Goal: Transaction & Acquisition: Download file/media

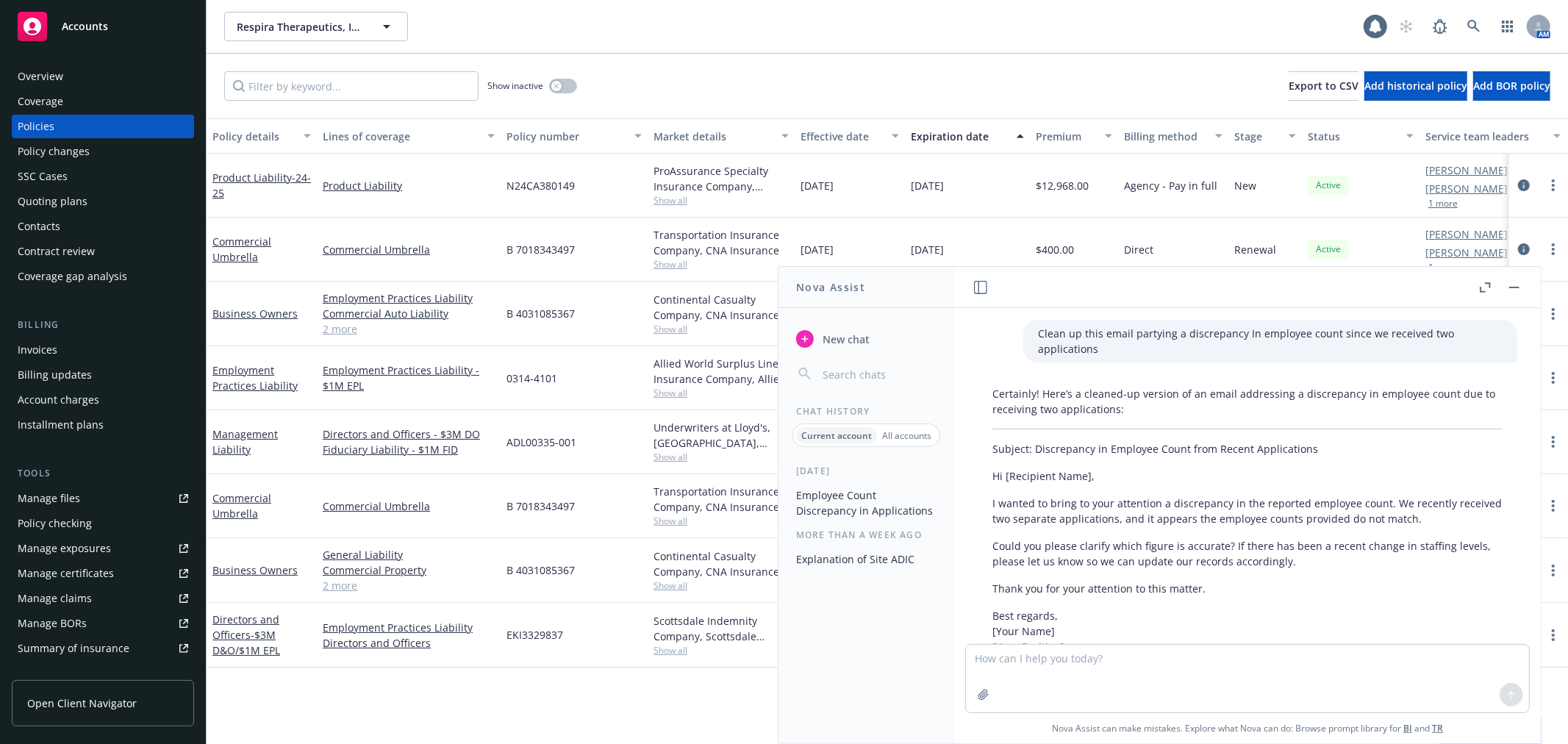
scroll to position [1332, 0]
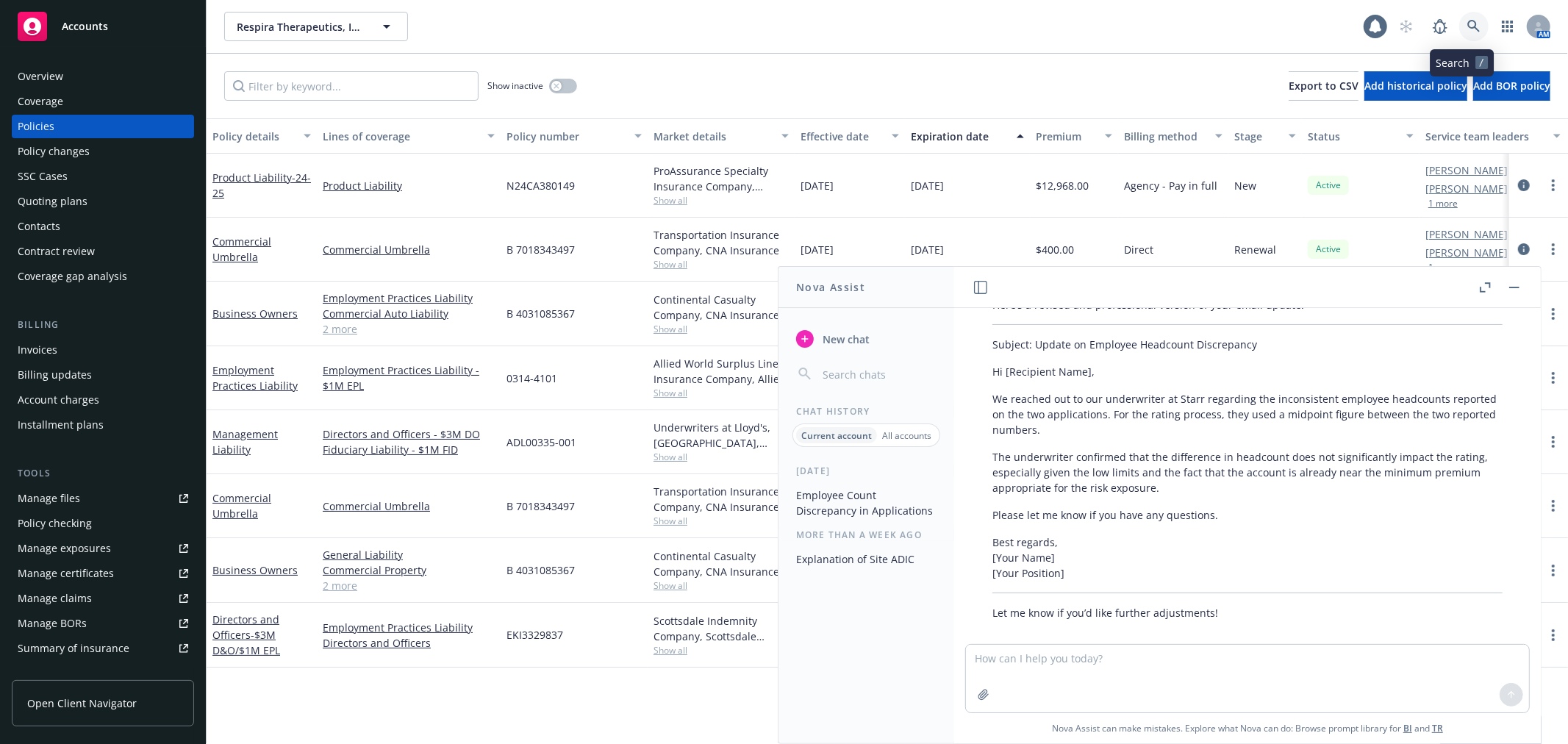
click at [1468, 34] on link at bounding box center [1474, 26] width 29 height 29
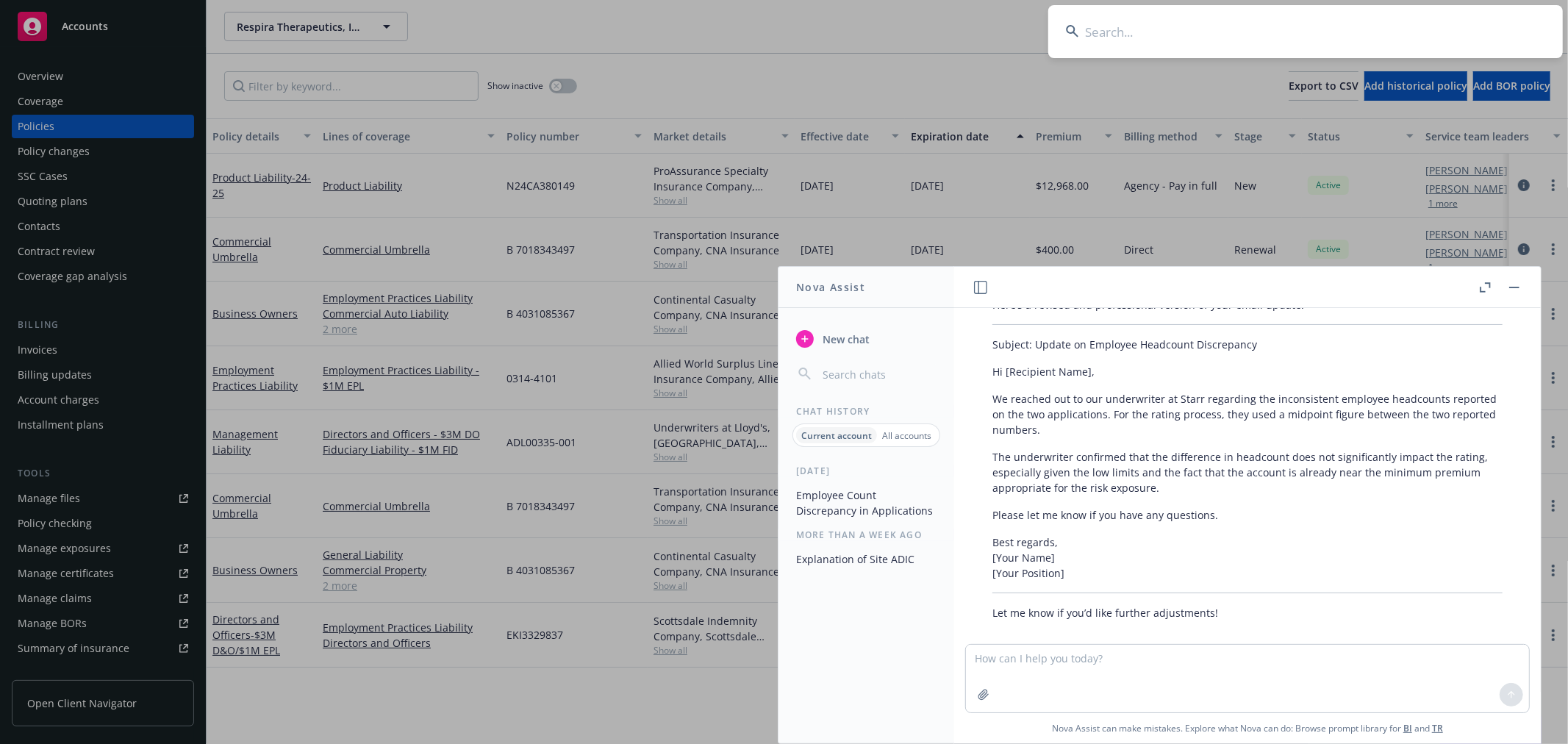
click at [1437, 35] on input at bounding box center [1305, 31] width 514 height 53
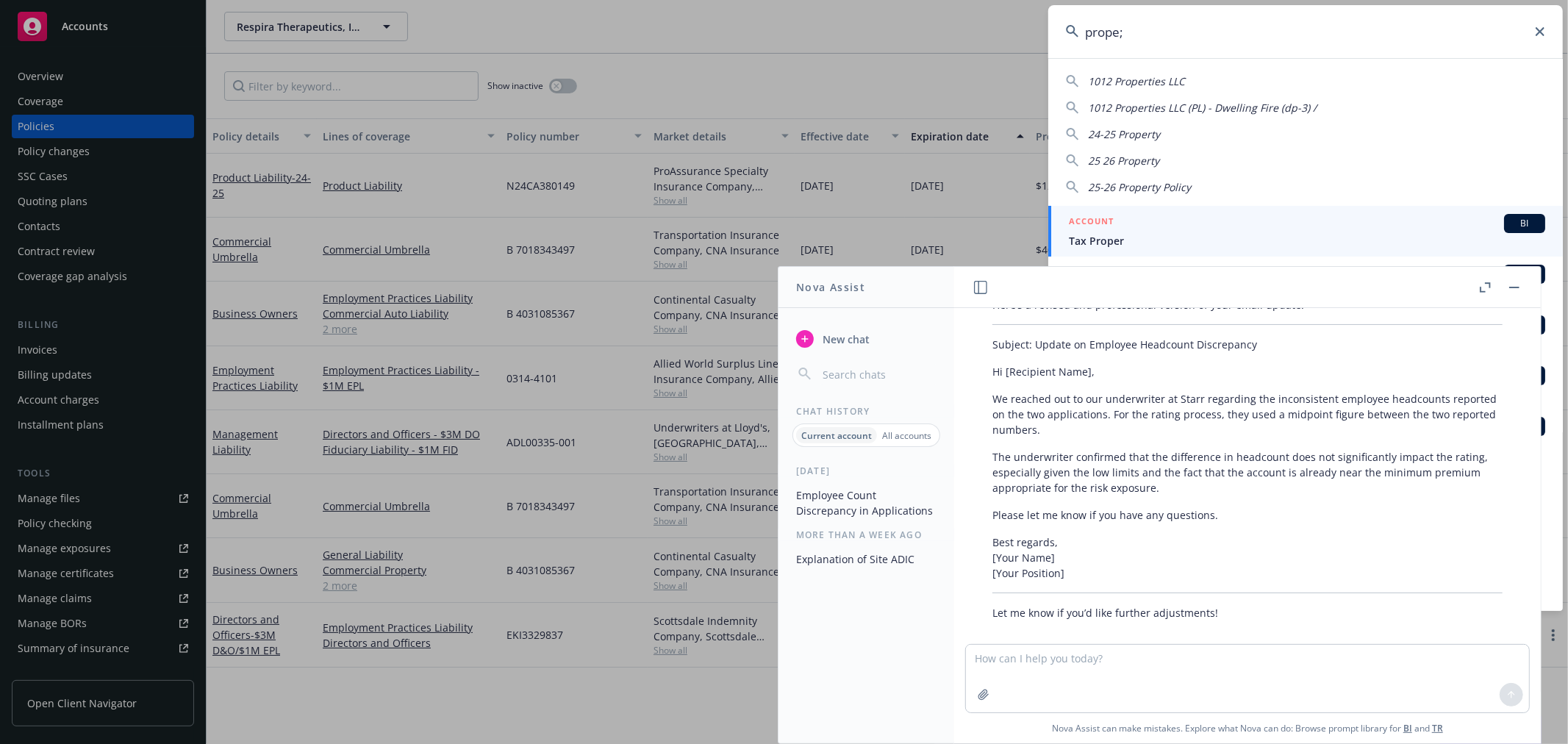
type input "prope;;"
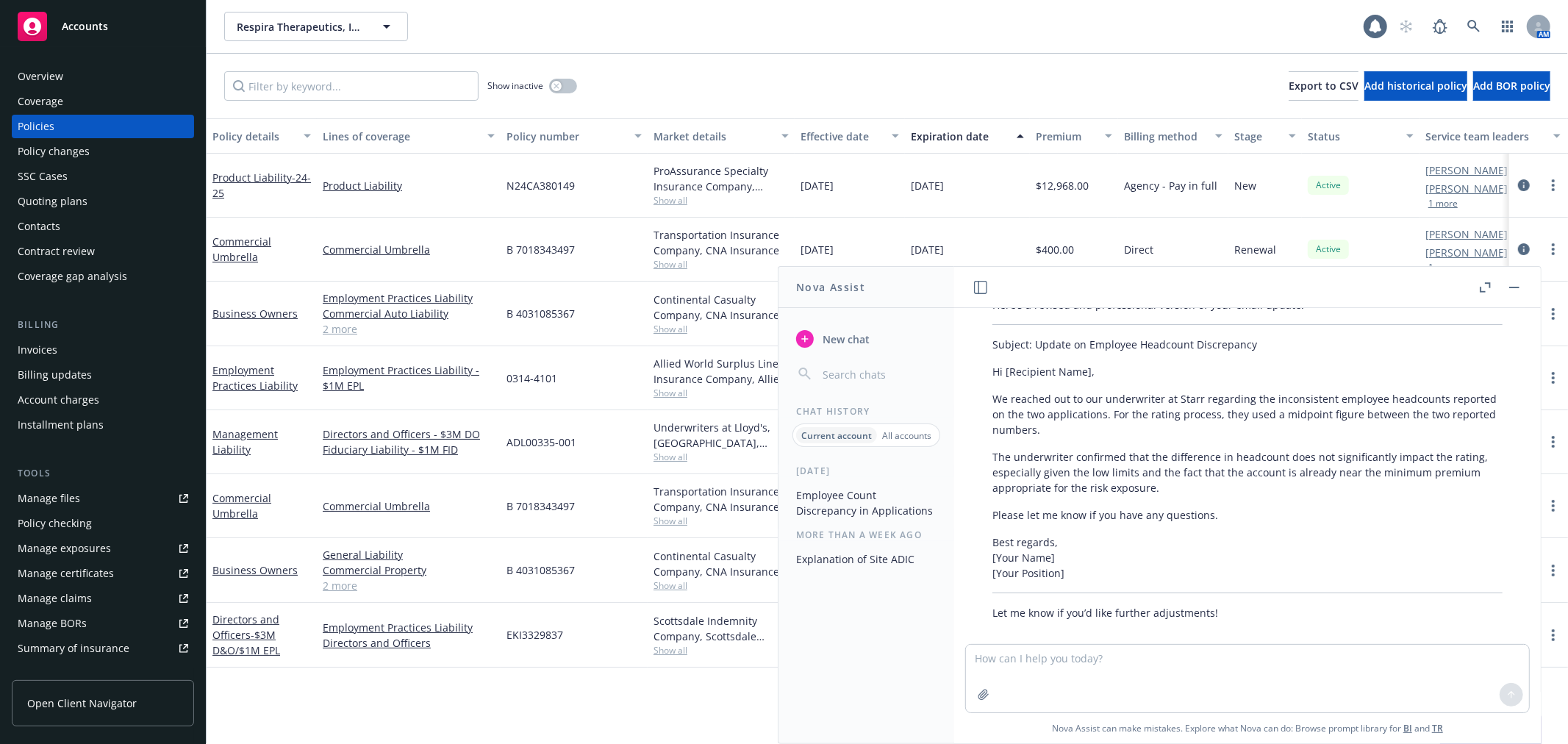
click at [1515, 290] on button "button" at bounding box center [1514, 287] width 18 height 18
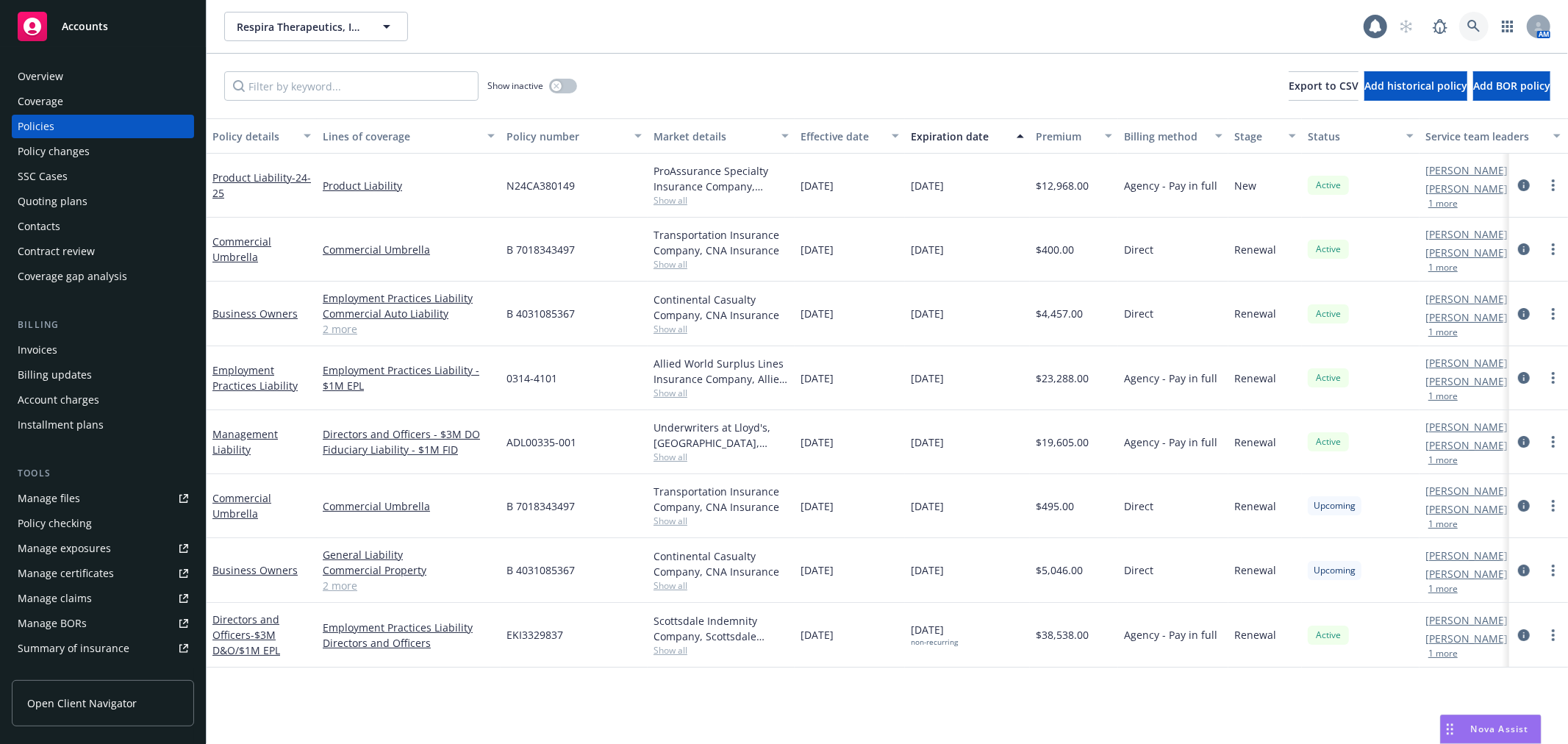
click at [1468, 28] on icon at bounding box center [1474, 25] width 13 height 13
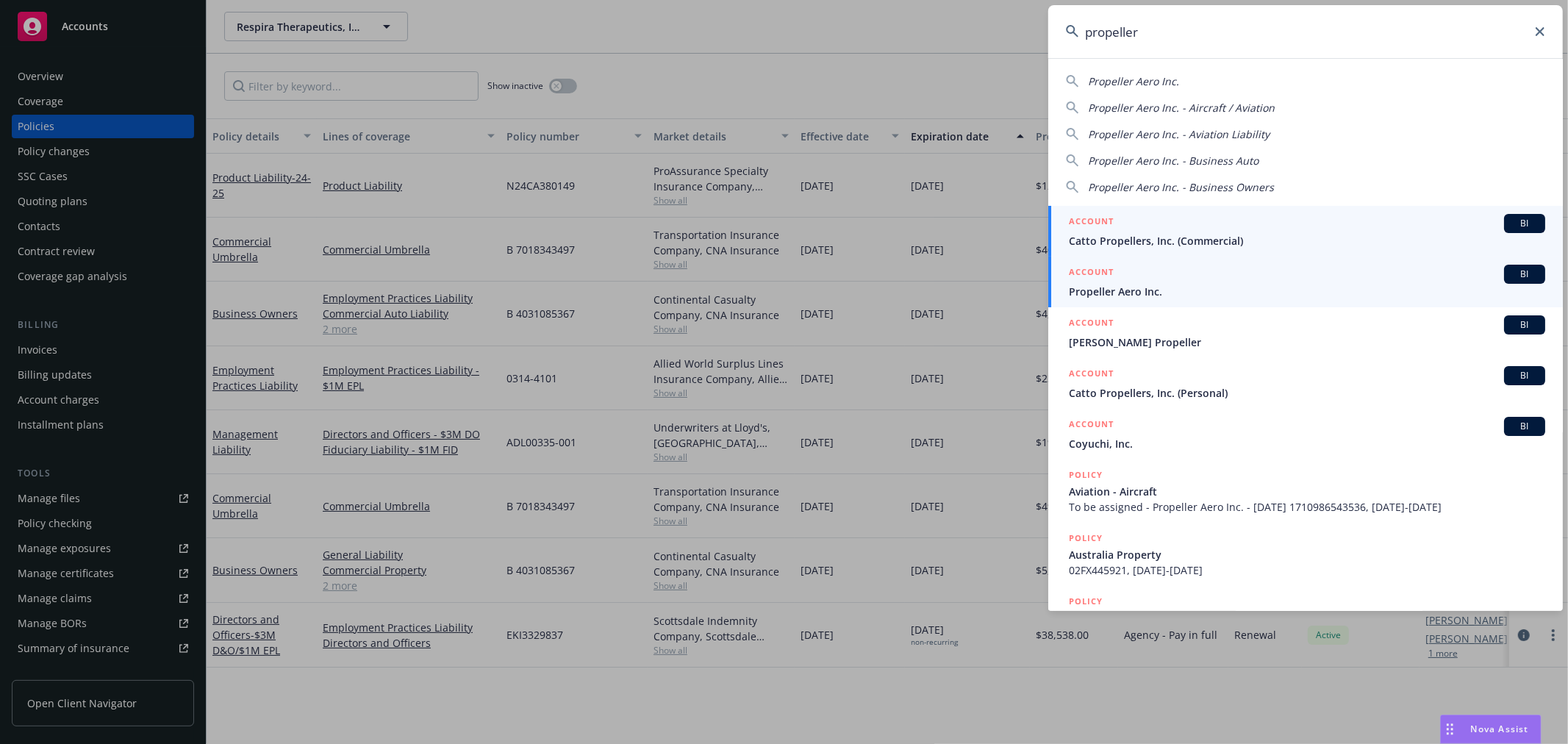
type input "propeller"
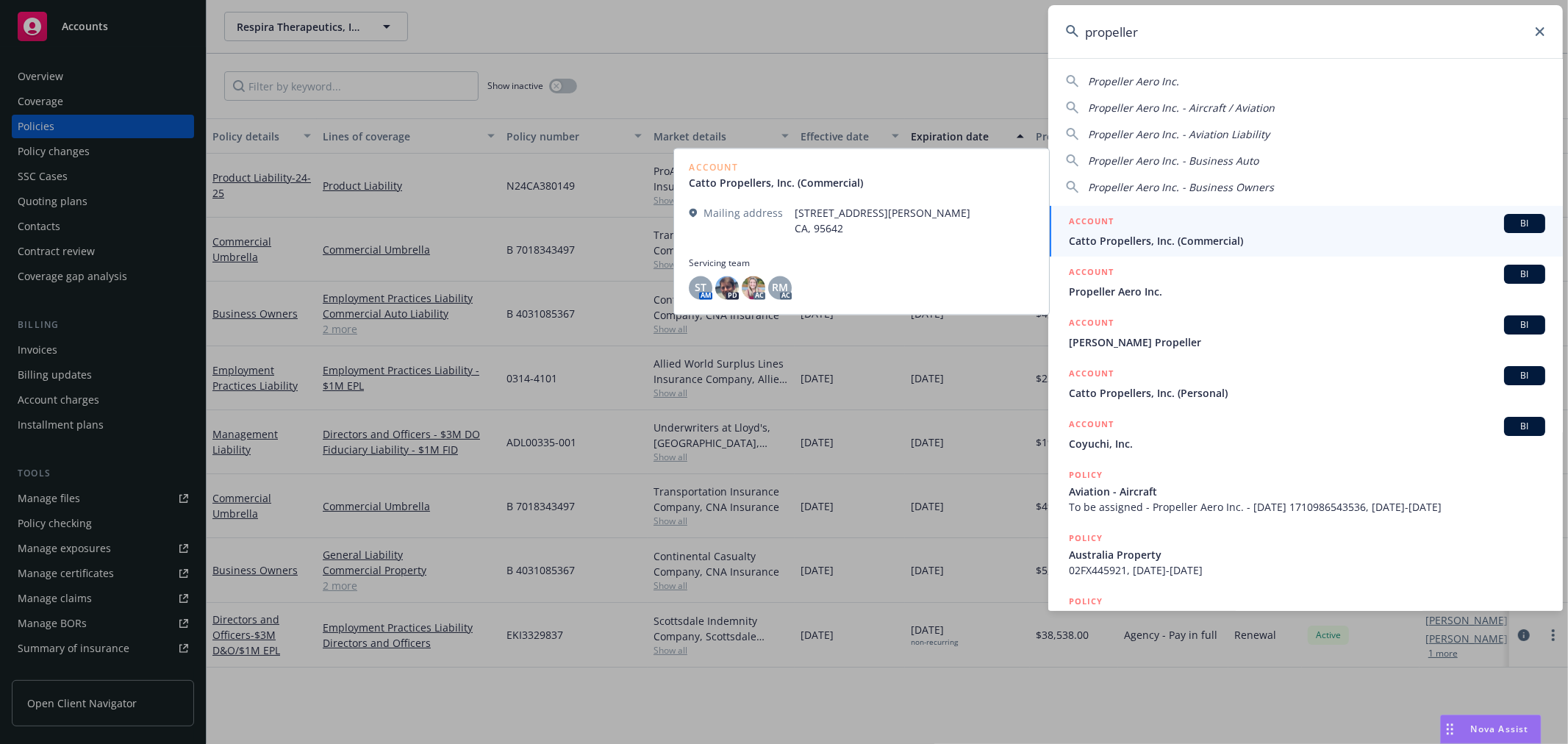
click at [1201, 287] on span "Propeller Aero Inc." at bounding box center [1306, 291] width 476 height 16
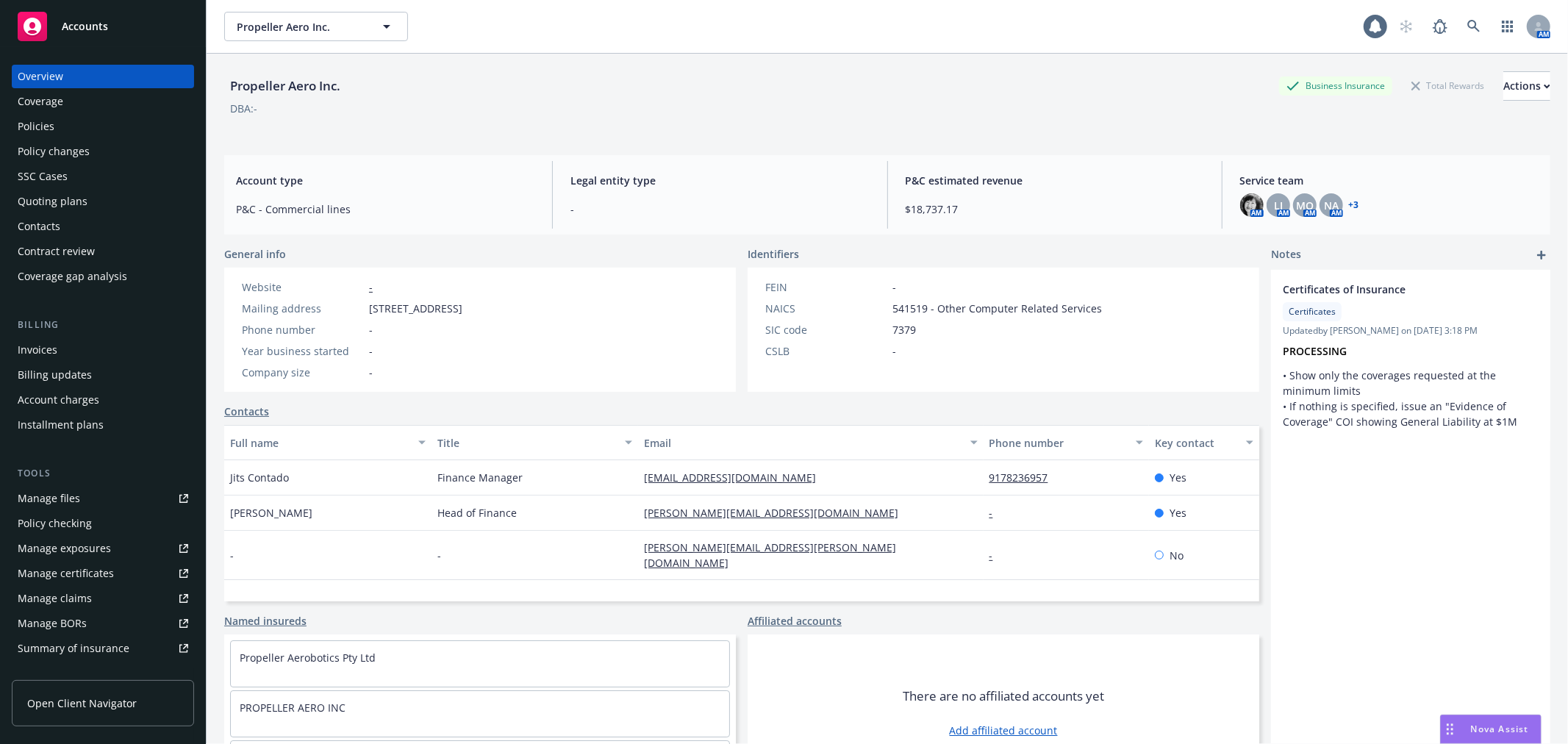
click at [27, 126] on div "Policies" at bounding box center [36, 127] width 37 height 23
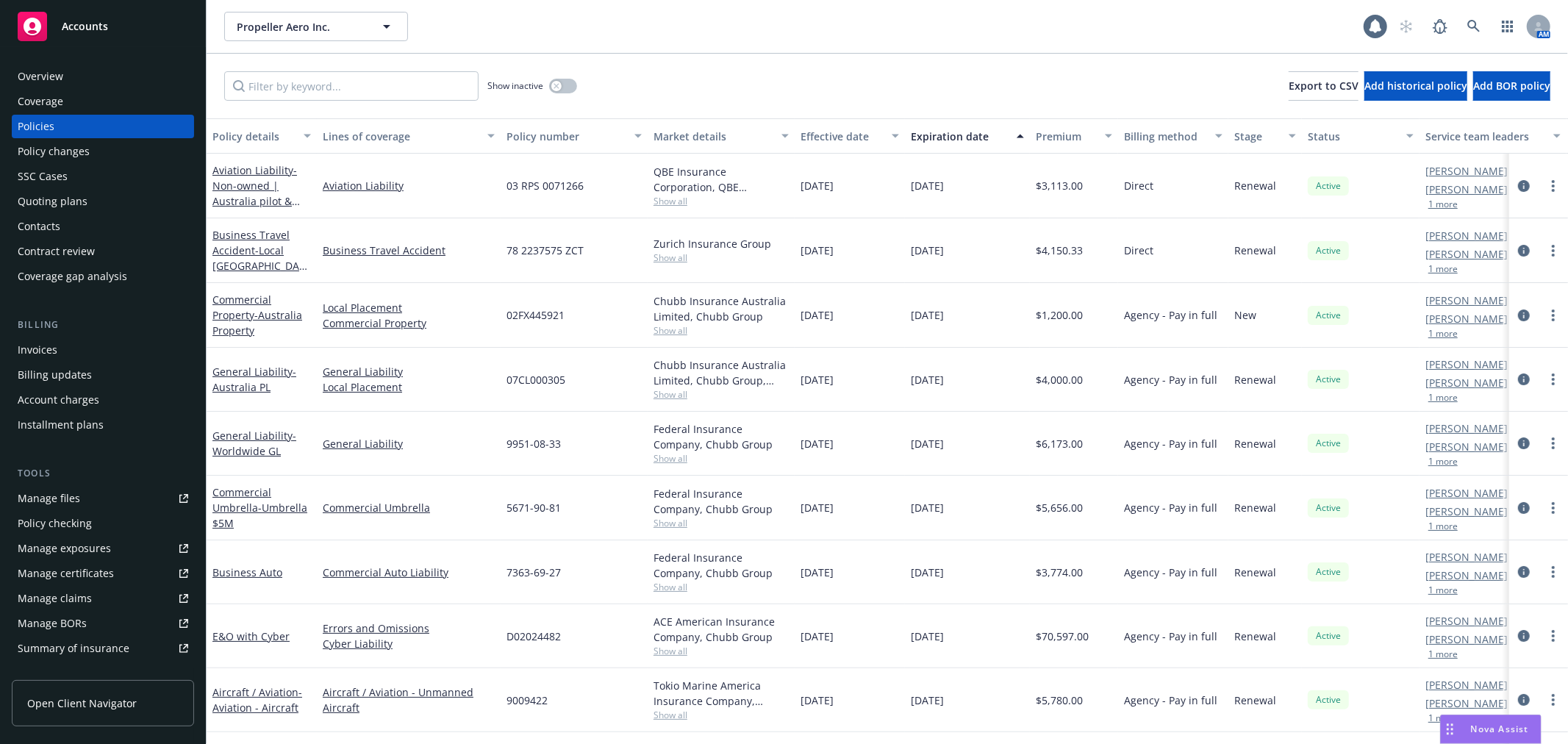
click at [55, 193] on div "Quoting plans" at bounding box center [53, 202] width 70 height 23
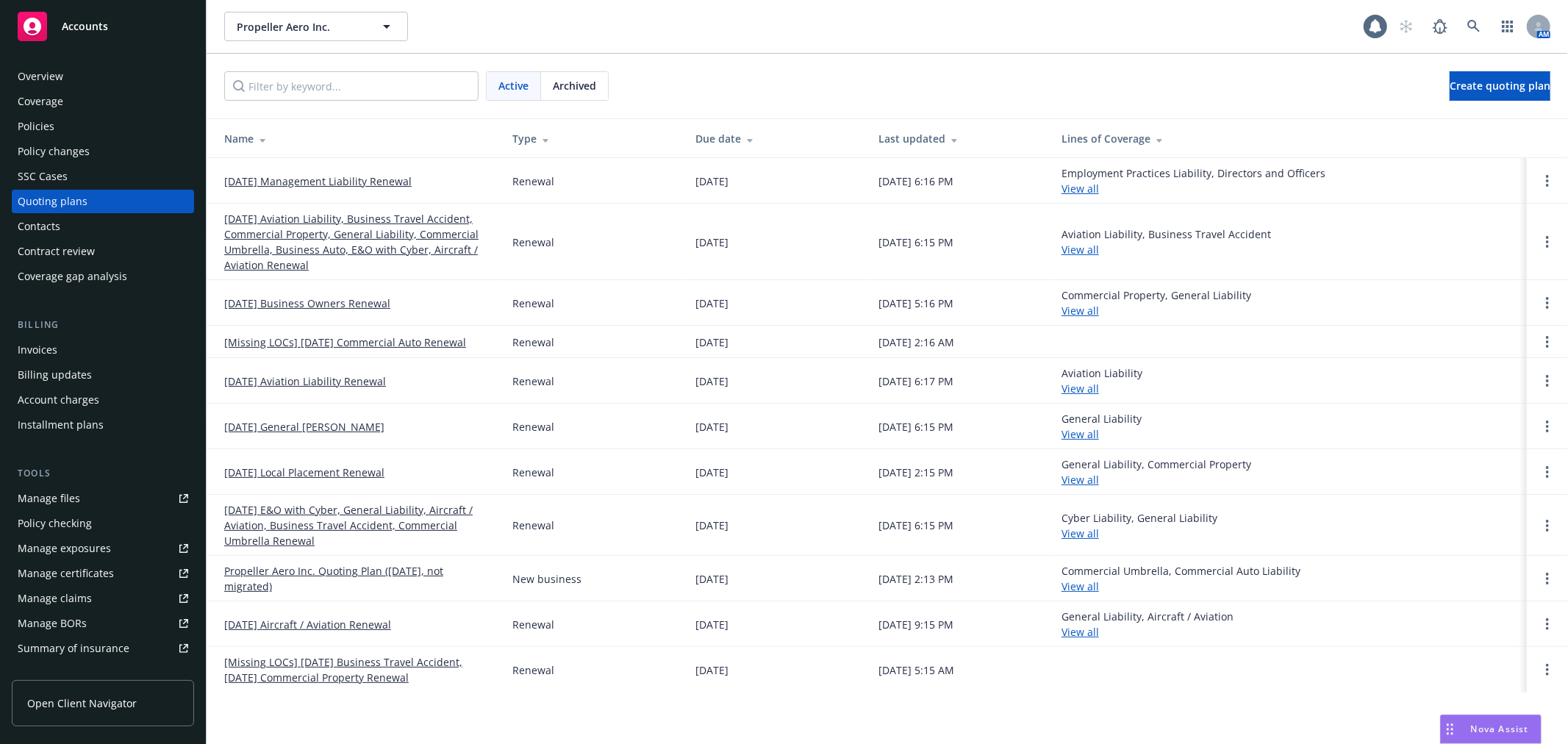
click at [319, 173] on link "[DATE] Management Liability Renewal" at bounding box center [317, 181] width 187 height 16
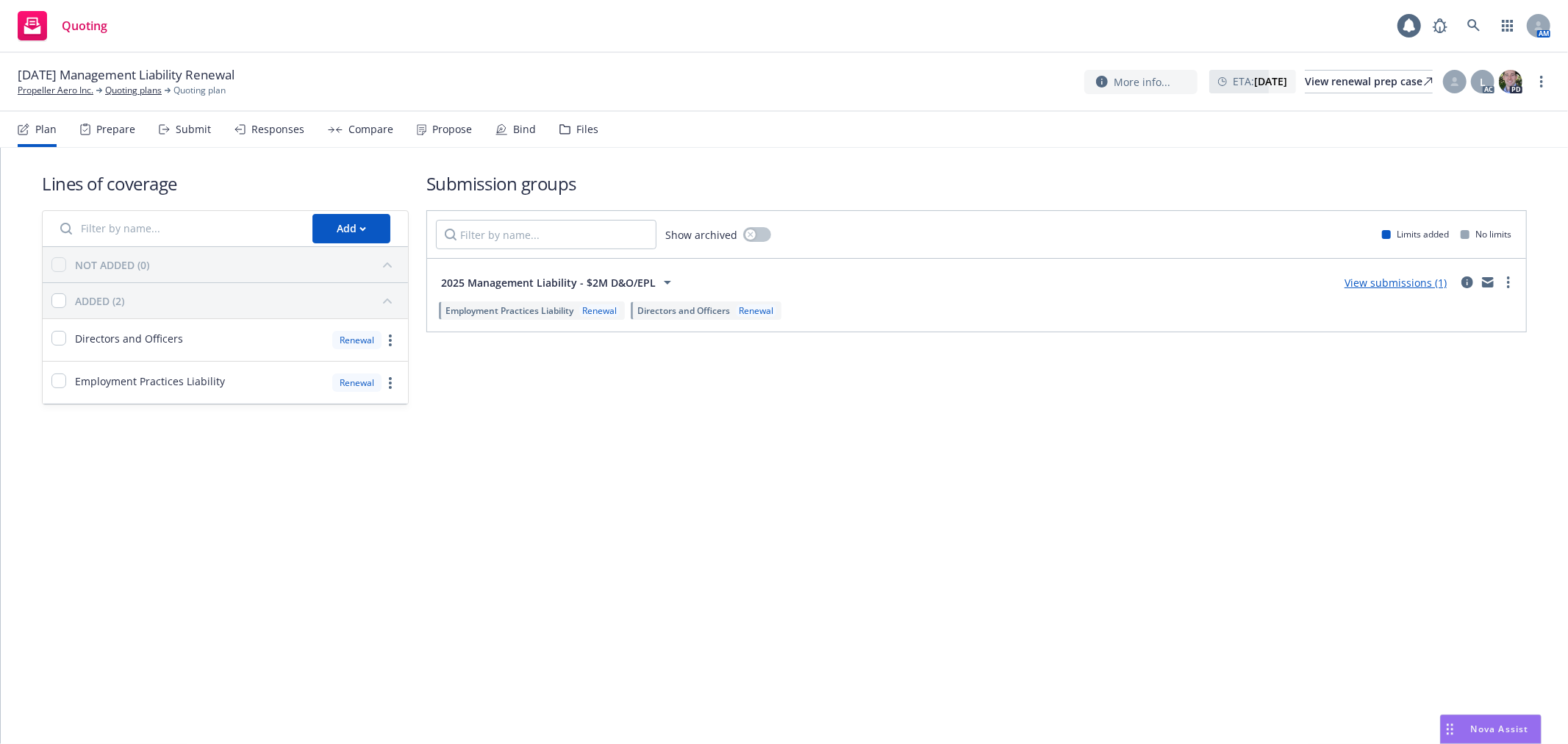
click at [577, 133] on div "Files" at bounding box center [587, 130] width 22 height 12
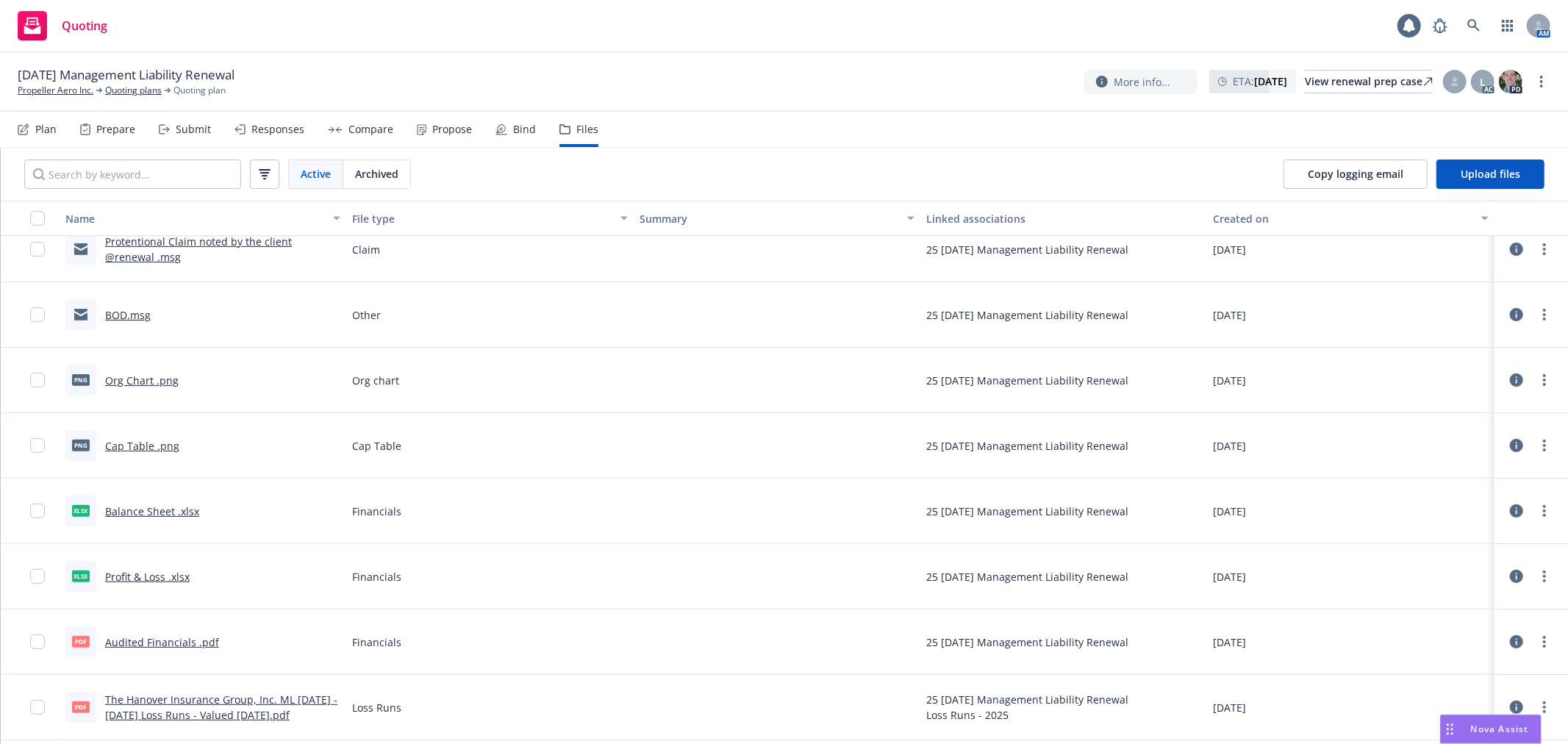
scroll to position [469, 0]
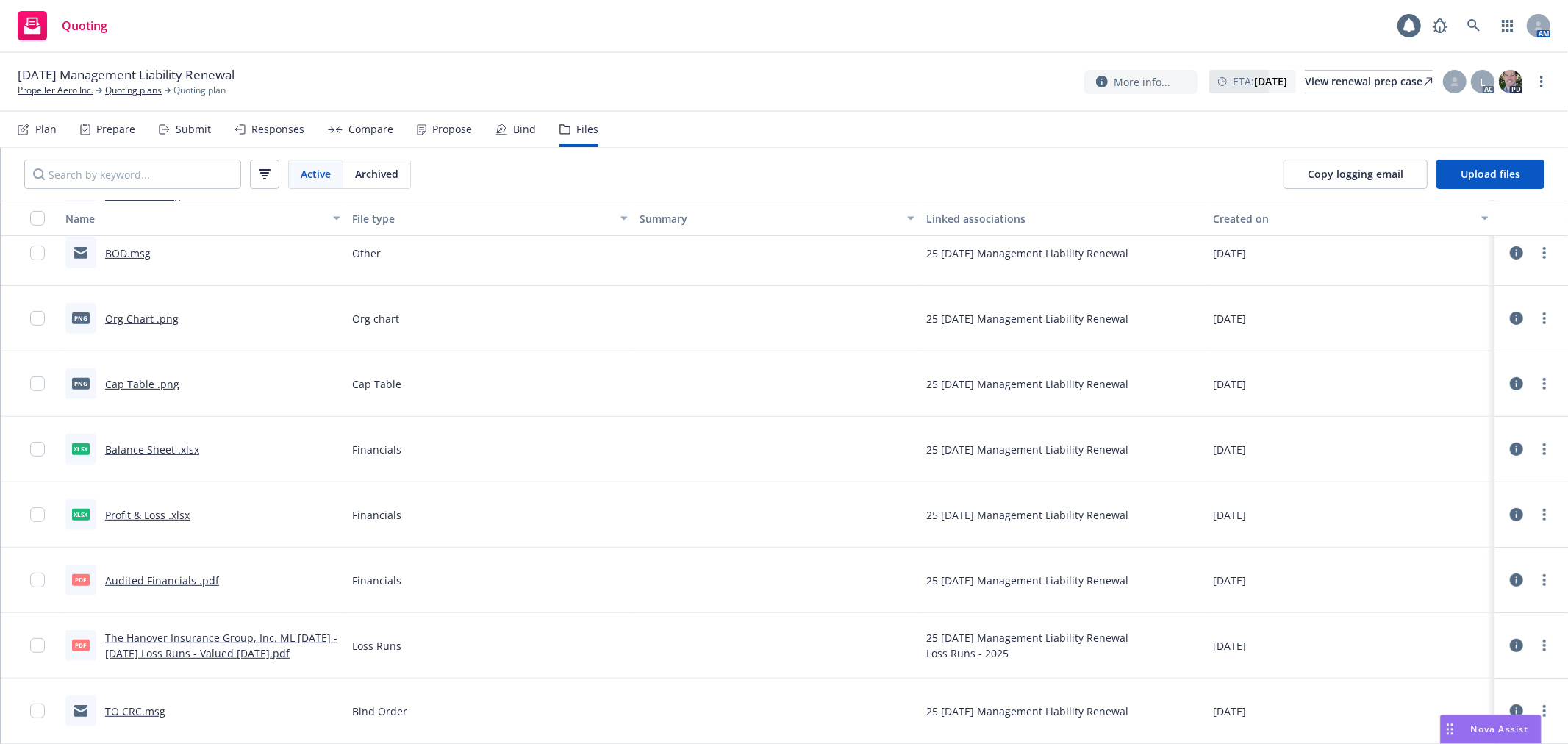
click at [402, 172] on div "Archived" at bounding box center [376, 174] width 67 height 28
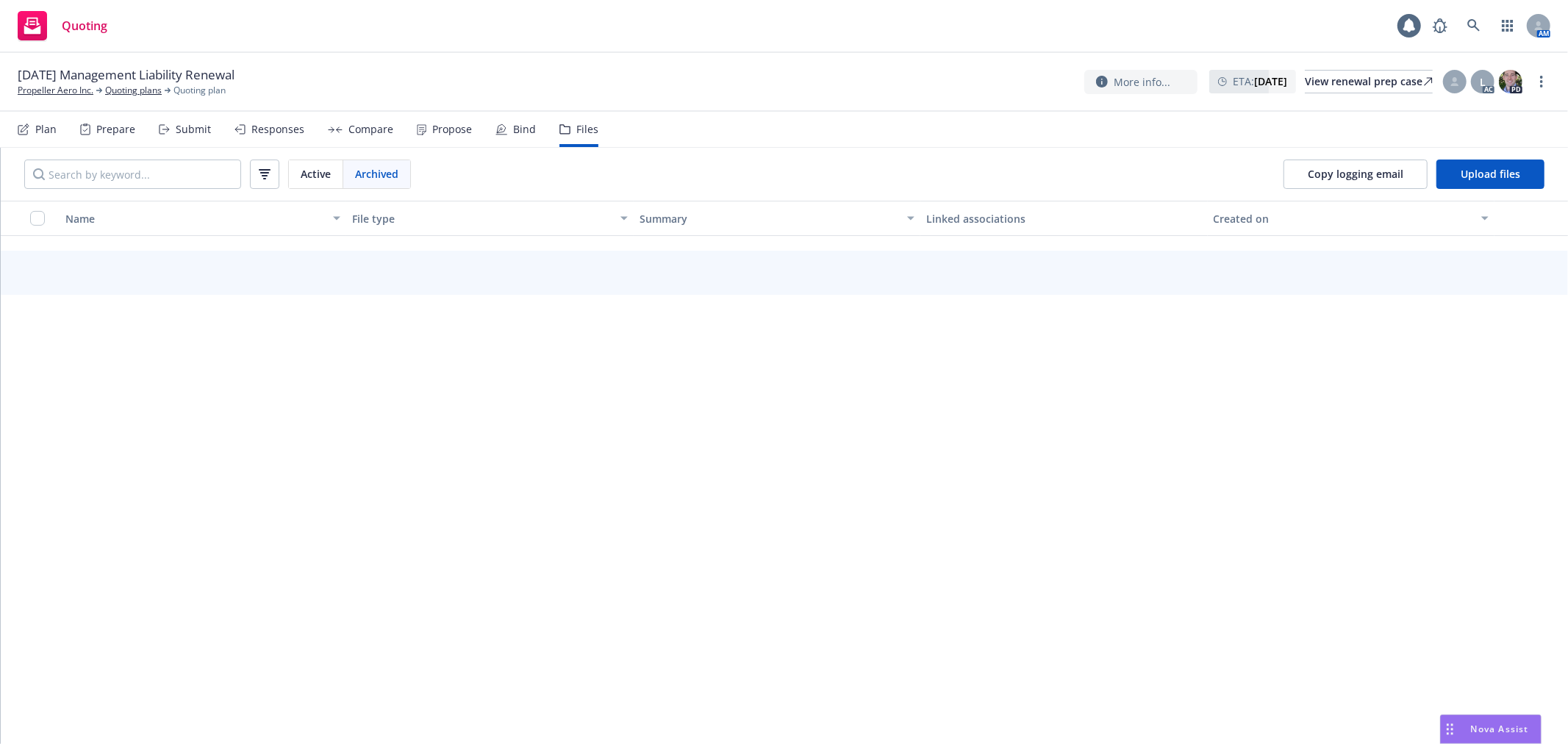
scroll to position [0, 0]
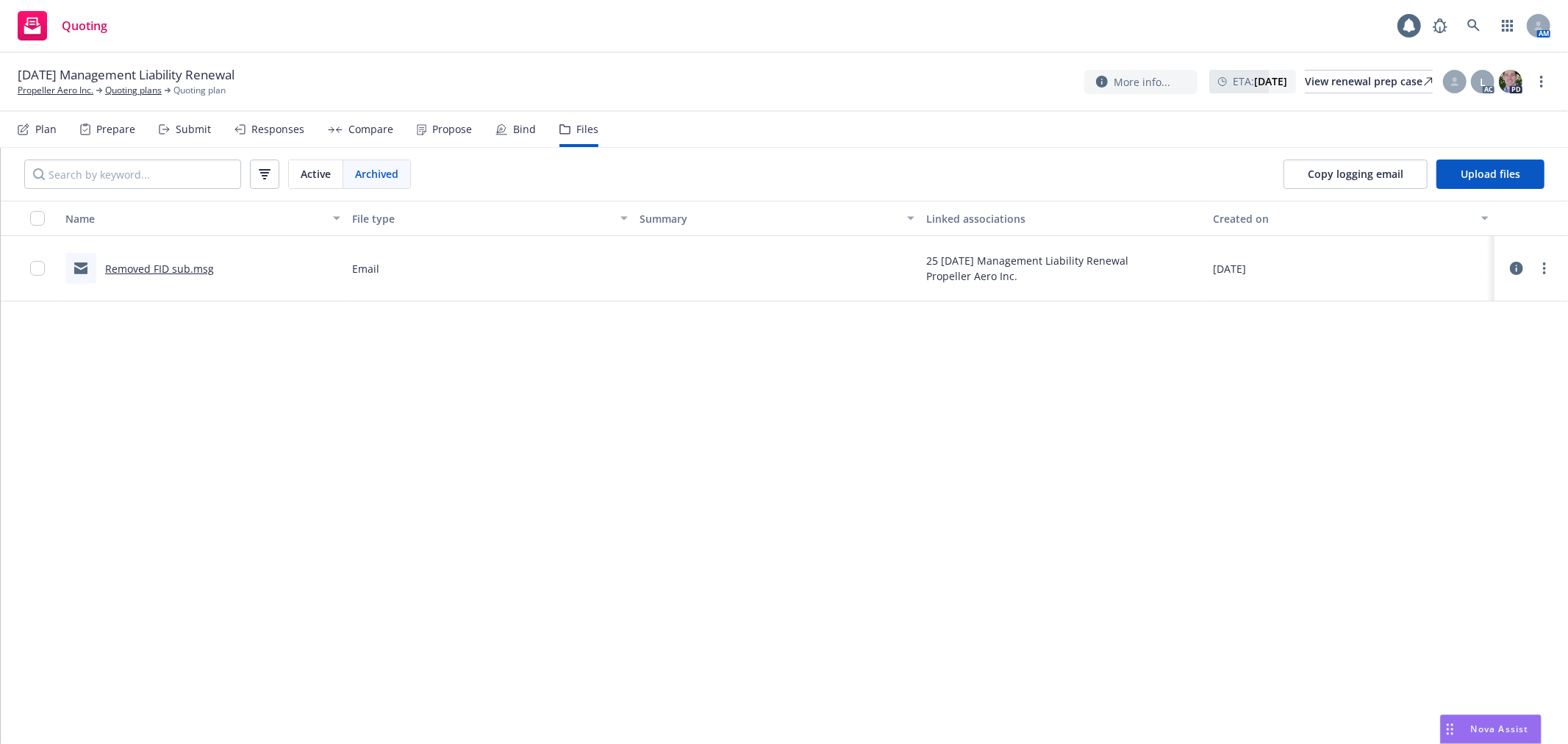
click at [577, 126] on div "Files" at bounding box center [587, 130] width 22 height 12
click at [305, 173] on span "Active" at bounding box center [316, 174] width 30 height 16
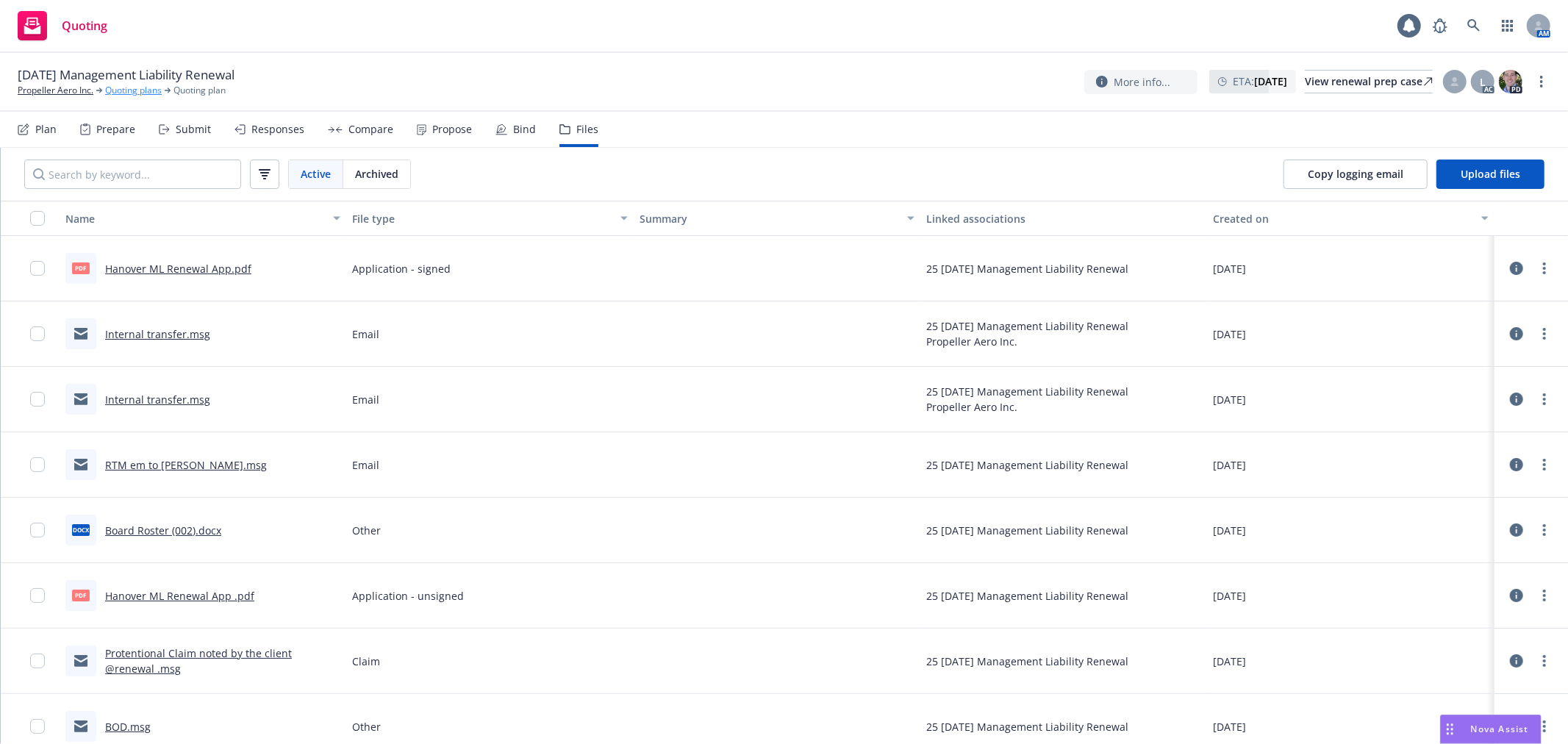
click at [130, 86] on link "Quoting plans" at bounding box center [133, 91] width 56 height 14
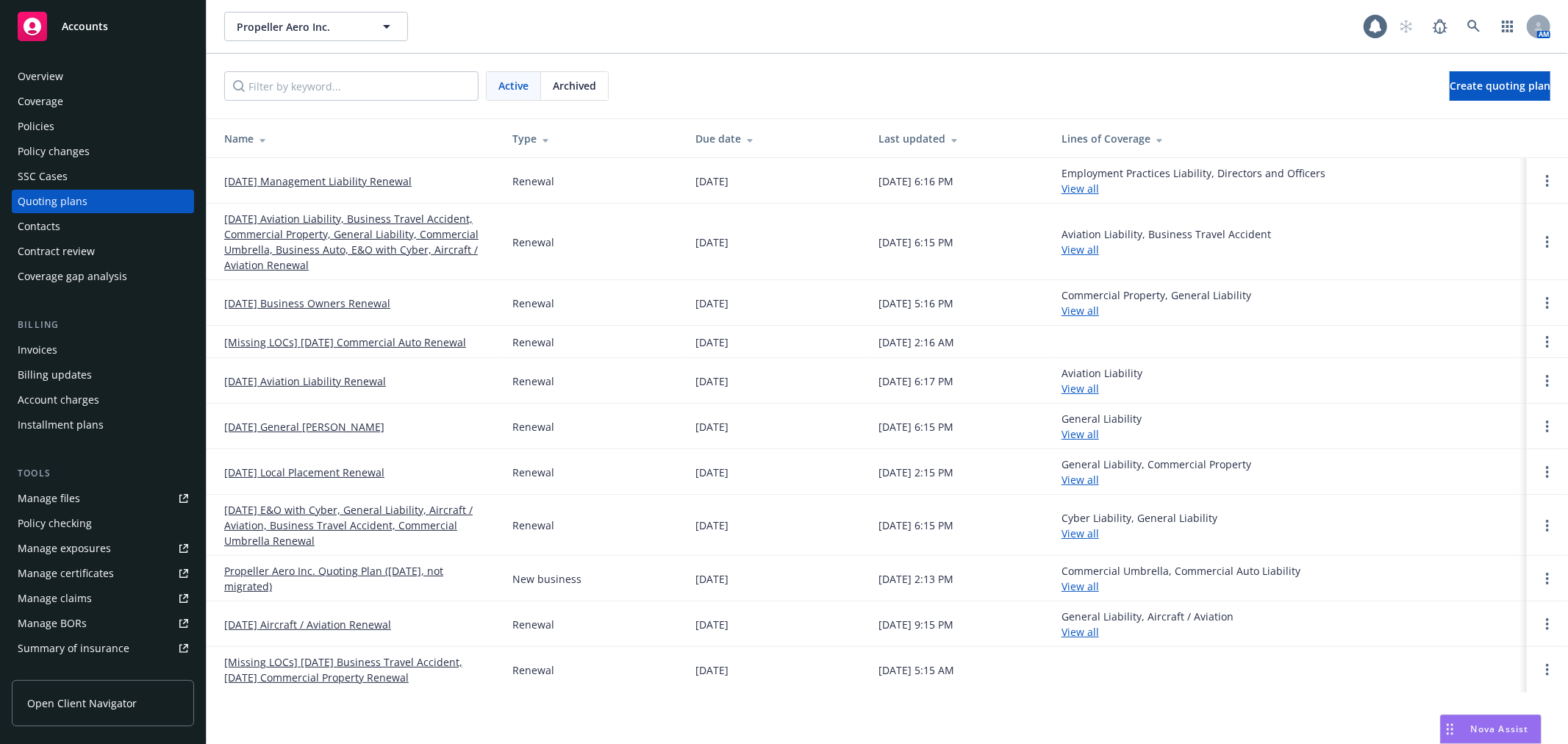
click at [561, 85] on span "Archived" at bounding box center [575, 86] width 44 height 16
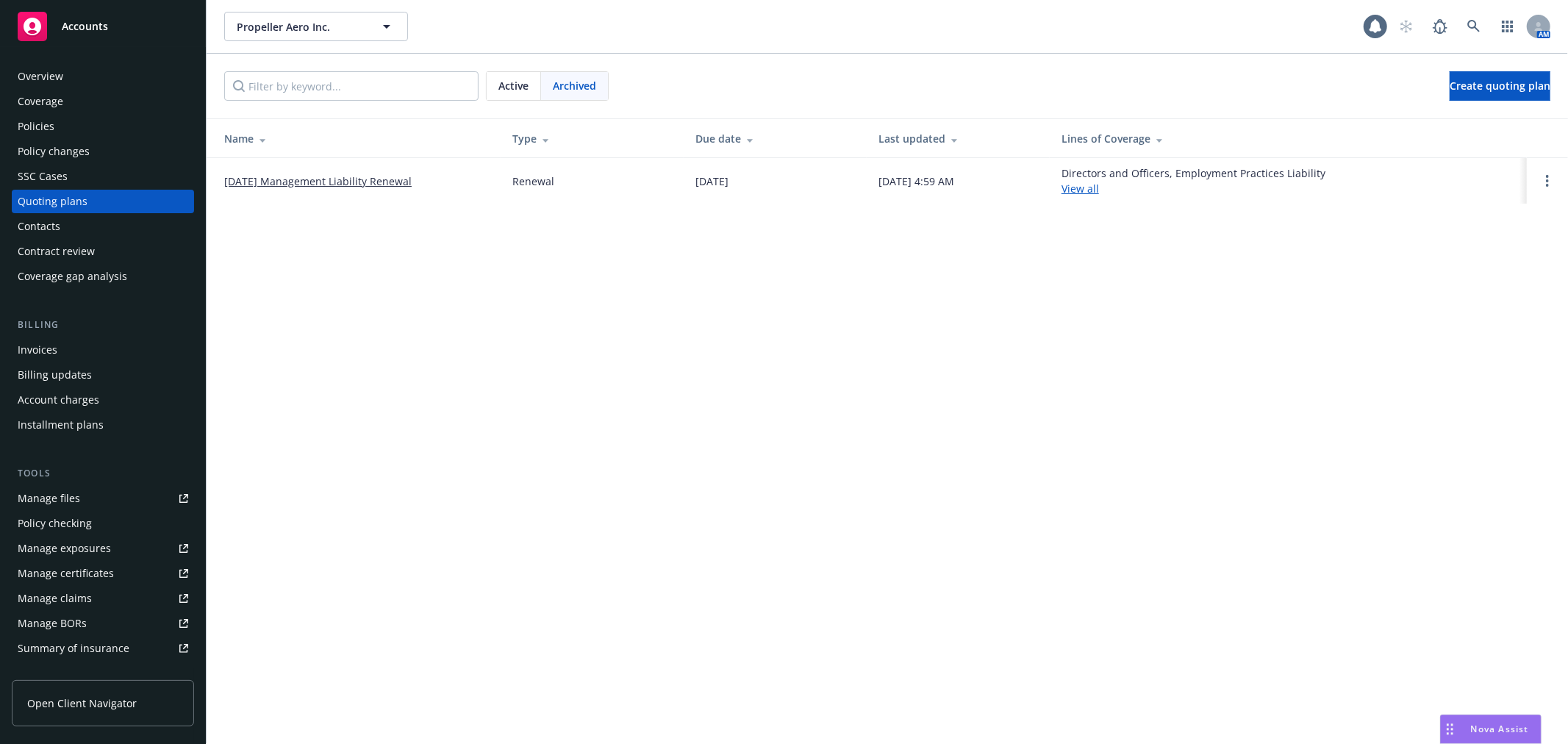
click at [402, 179] on link "[DATE] Management Liability Renewal" at bounding box center [317, 181] width 187 height 16
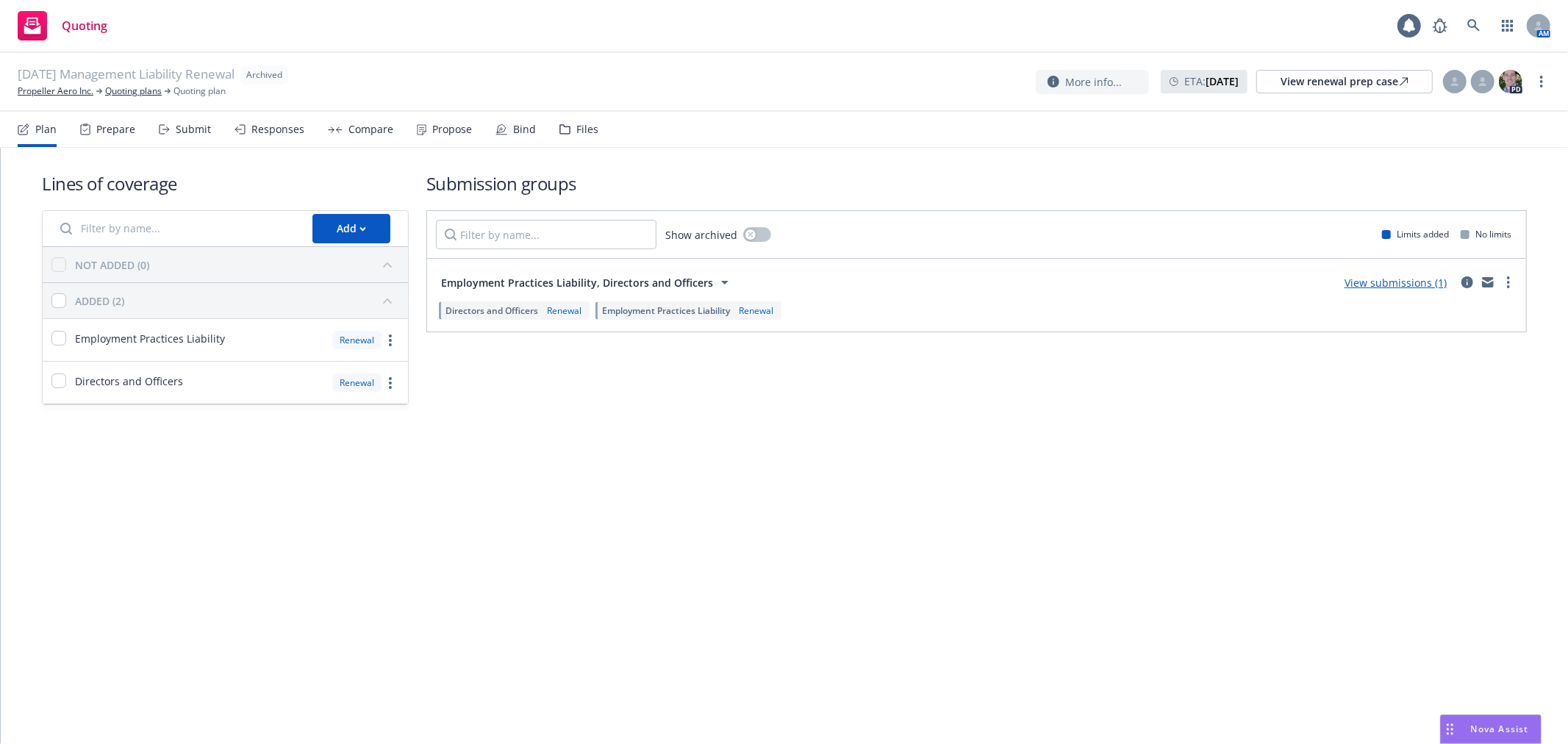
click at [562, 133] on icon at bounding box center [564, 130] width 11 height 11
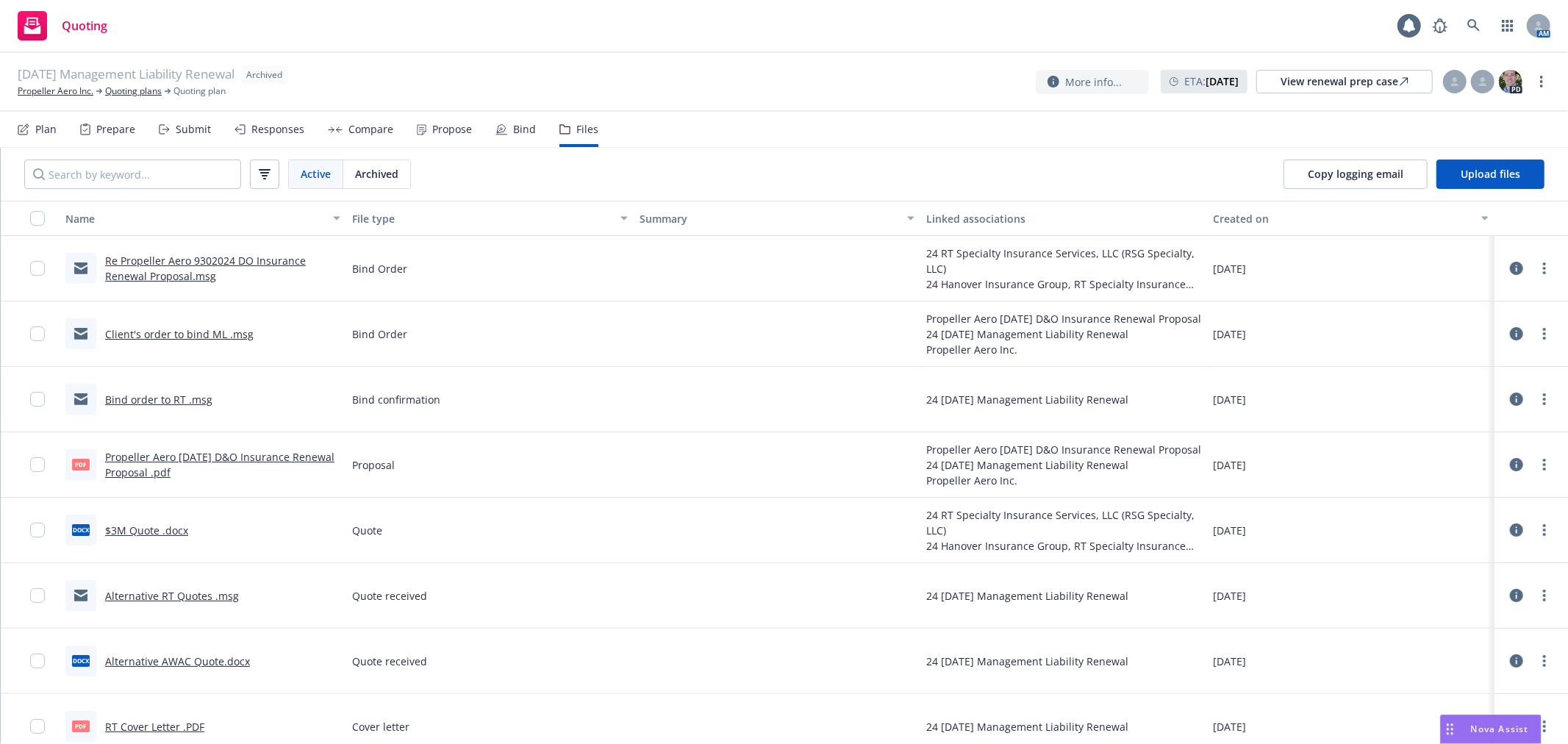
scroll to position [145, 0]
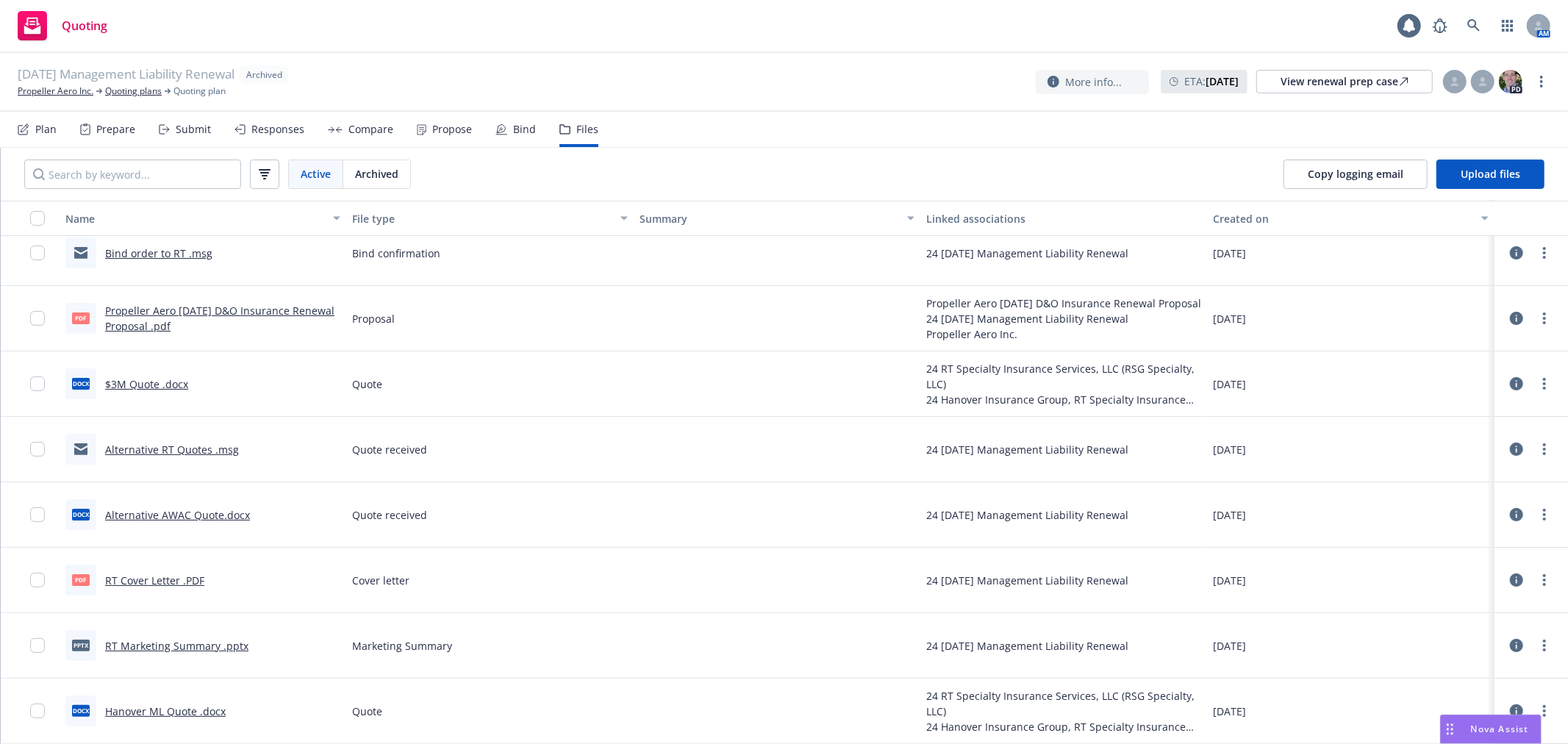
click at [217, 307] on link "Propeller Aero 9/30/2024 D&O Insurance Renewal Proposal .pdf" at bounding box center [219, 318] width 229 height 29
click at [1537, 314] on link "more" at bounding box center [1545, 318] width 18 height 18
click at [1425, 367] on link "Download" at bounding box center [1467, 377] width 146 height 29
